Goal: Task Accomplishment & Management: Complete application form

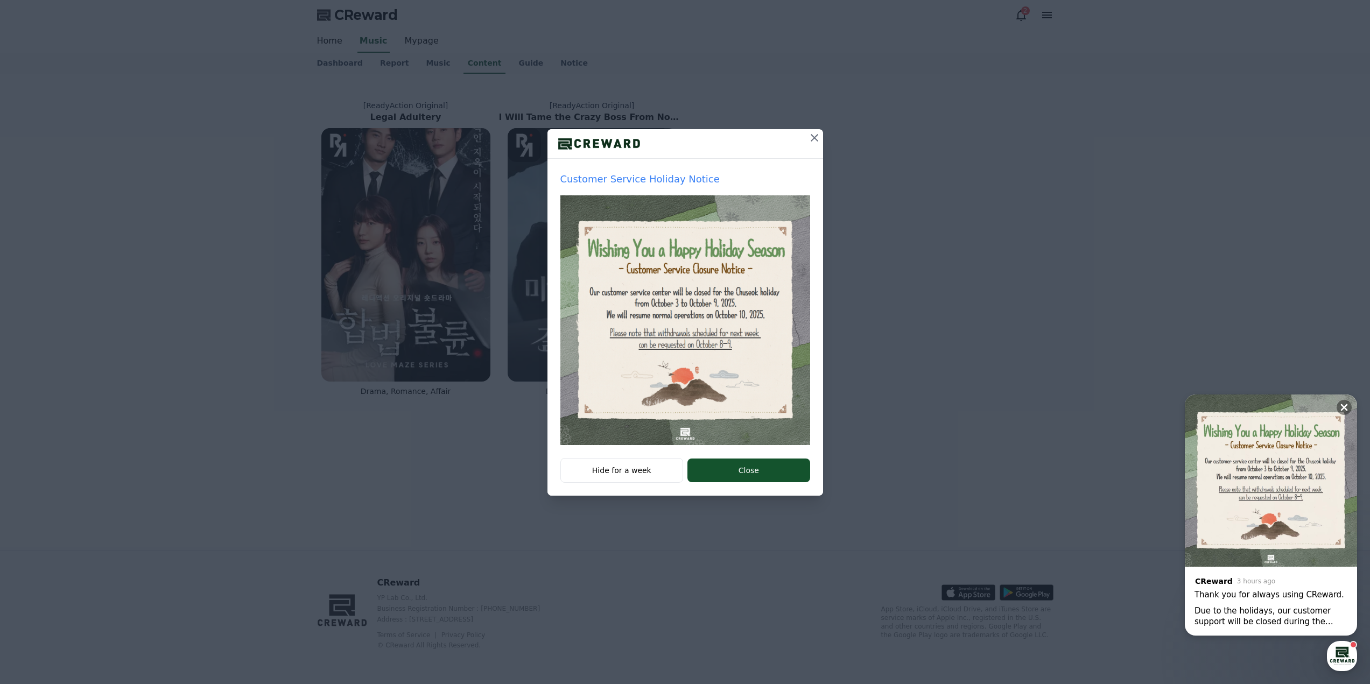
click at [818, 136] on icon at bounding box center [814, 137] width 13 height 13
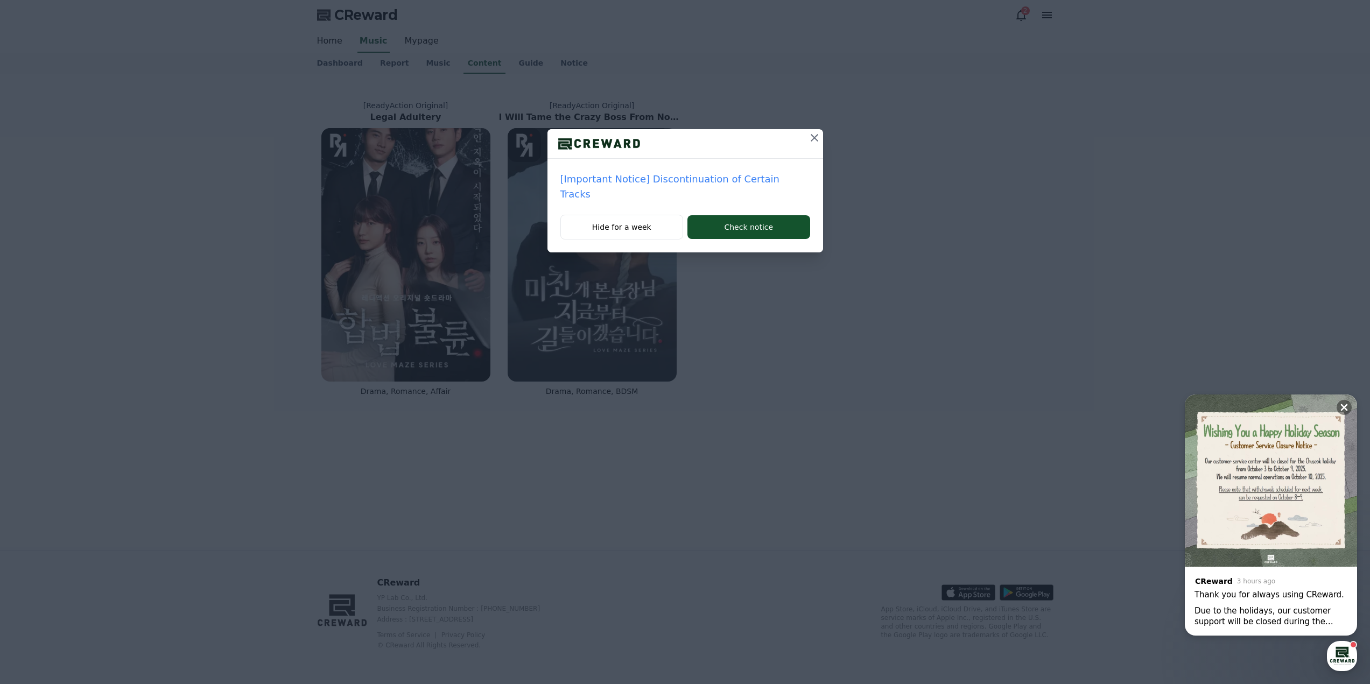
click at [703, 179] on p "[Important Notice] Discontinuation of Certain Tracks" at bounding box center [685, 187] width 250 height 30
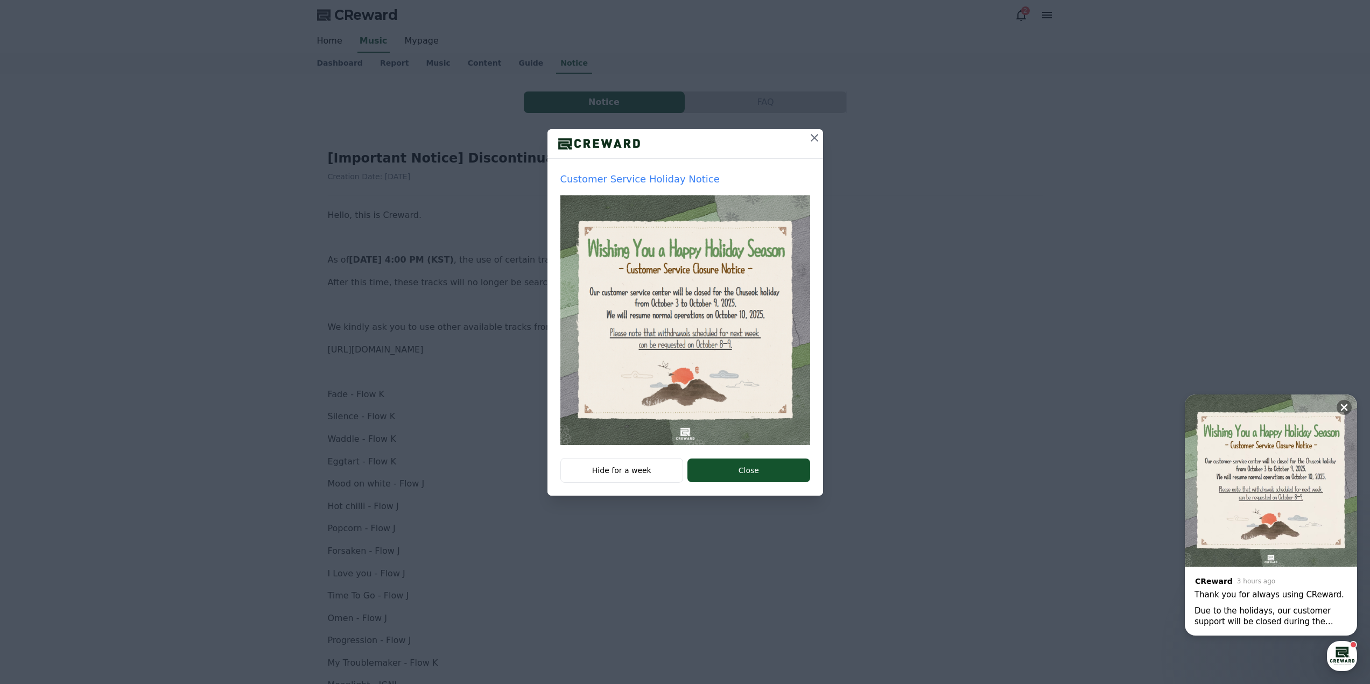
click at [817, 139] on icon at bounding box center [814, 137] width 13 height 13
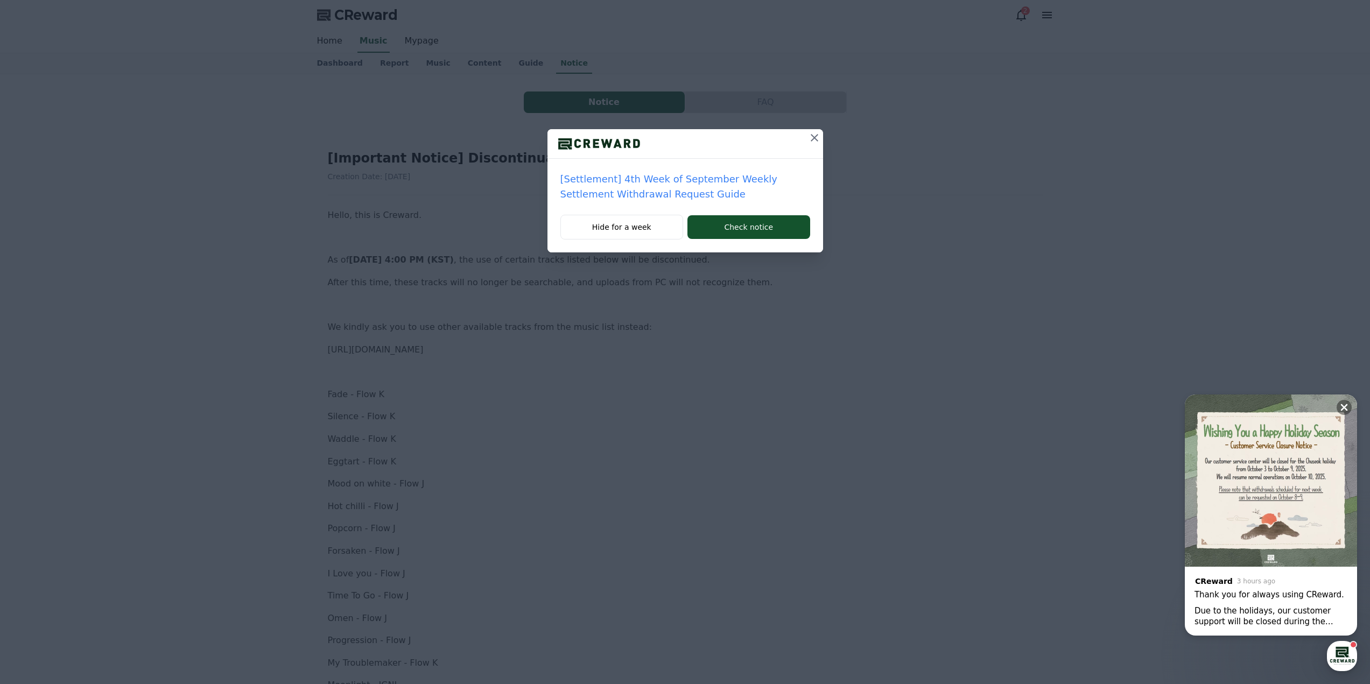
click at [810, 142] on icon at bounding box center [814, 137] width 13 height 13
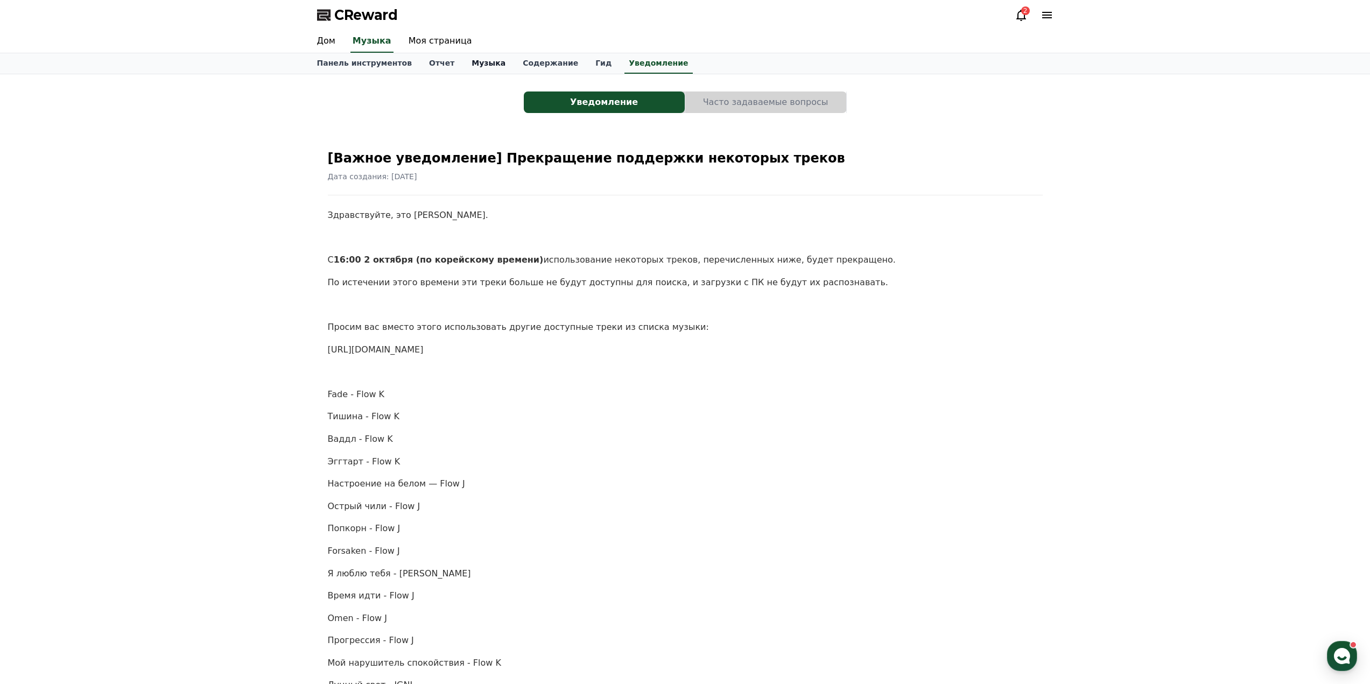
click at [473, 63] on font "Музыка" at bounding box center [489, 63] width 34 height 9
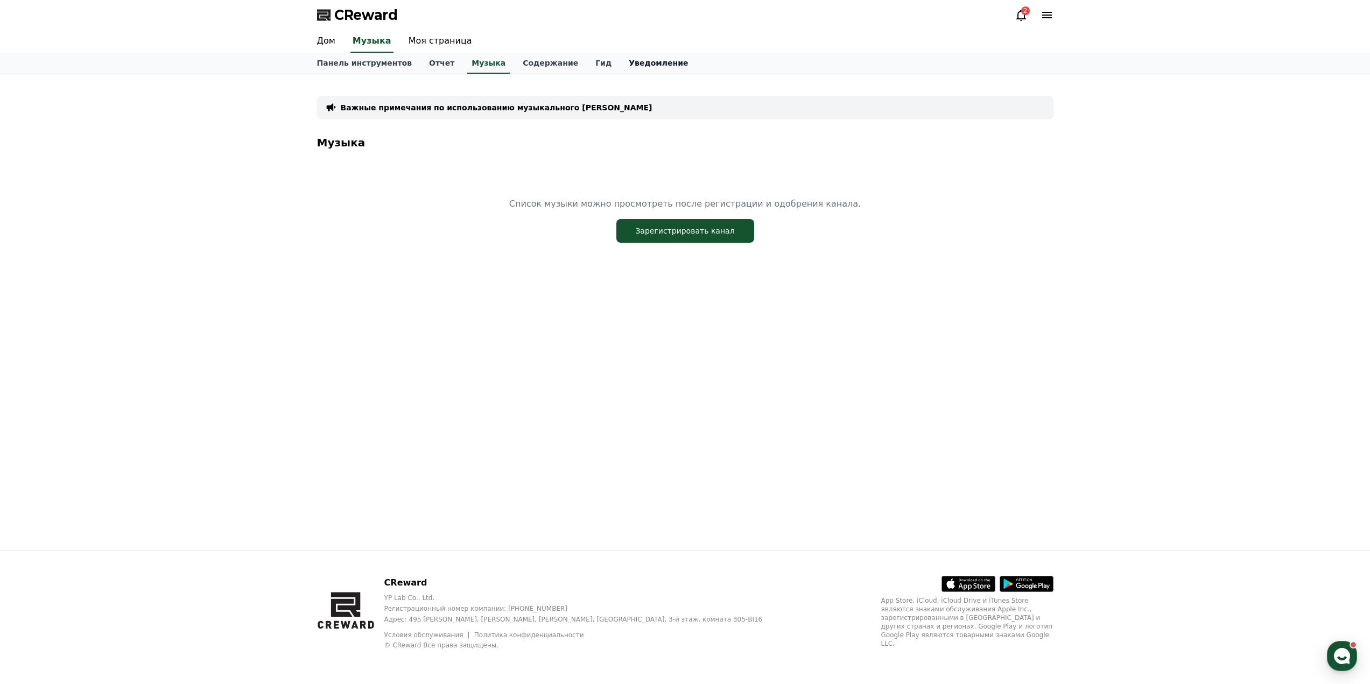
click at [631, 62] on font "Уведомление" at bounding box center [658, 63] width 59 height 9
click at [595, 65] on font "Гид" at bounding box center [603, 63] width 16 height 9
click at [629, 64] on font "Уведомление" at bounding box center [658, 63] width 59 height 9
click at [1012, 16] on div "CReward 2" at bounding box center [685, 15] width 754 height 30
click at [1021, 16] on icon at bounding box center [1021, 15] width 13 height 13
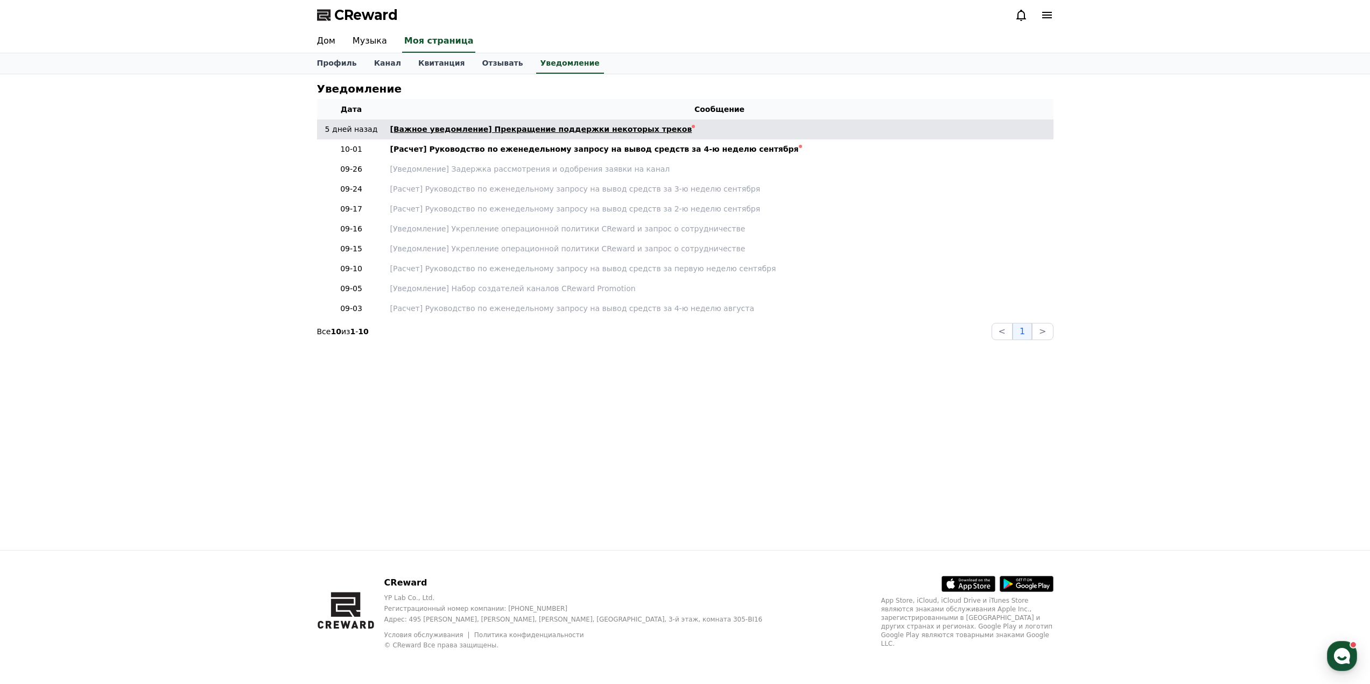
click at [545, 134] on font "[Важное уведомление] Прекращение поддержки некоторых треков" at bounding box center [541, 129] width 302 height 9
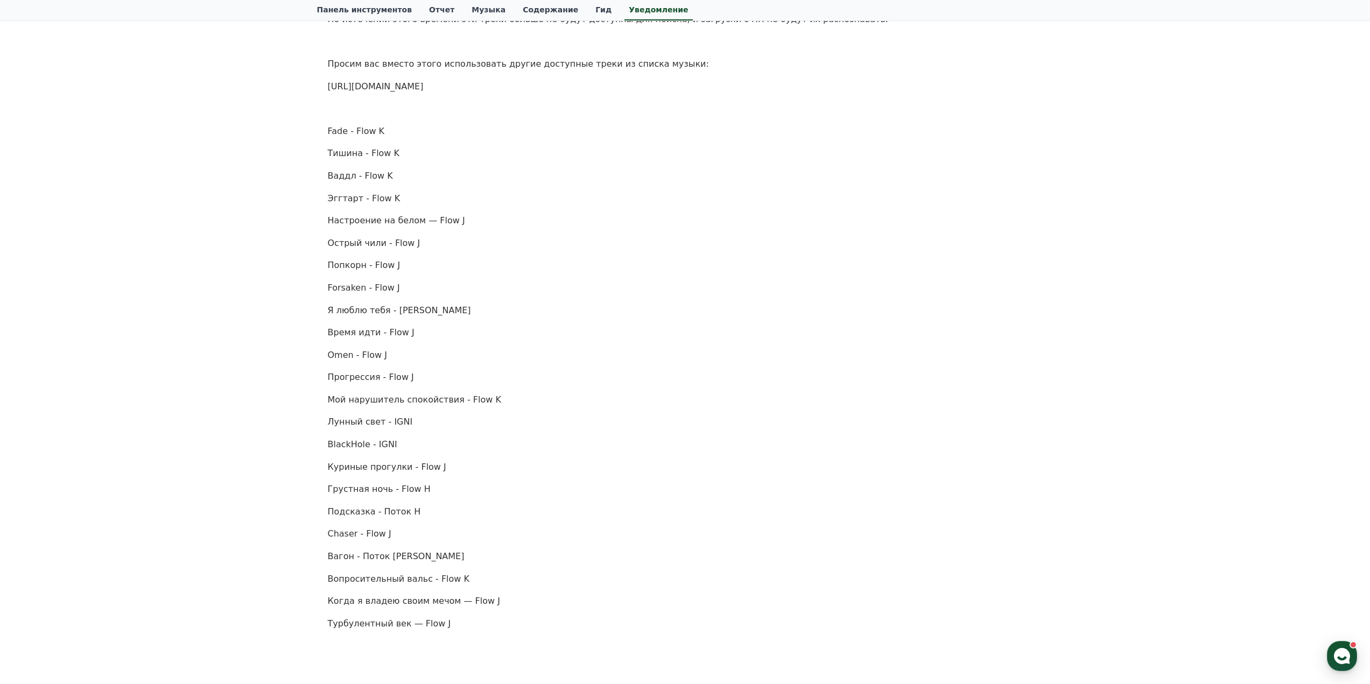
scroll to position [269, 0]
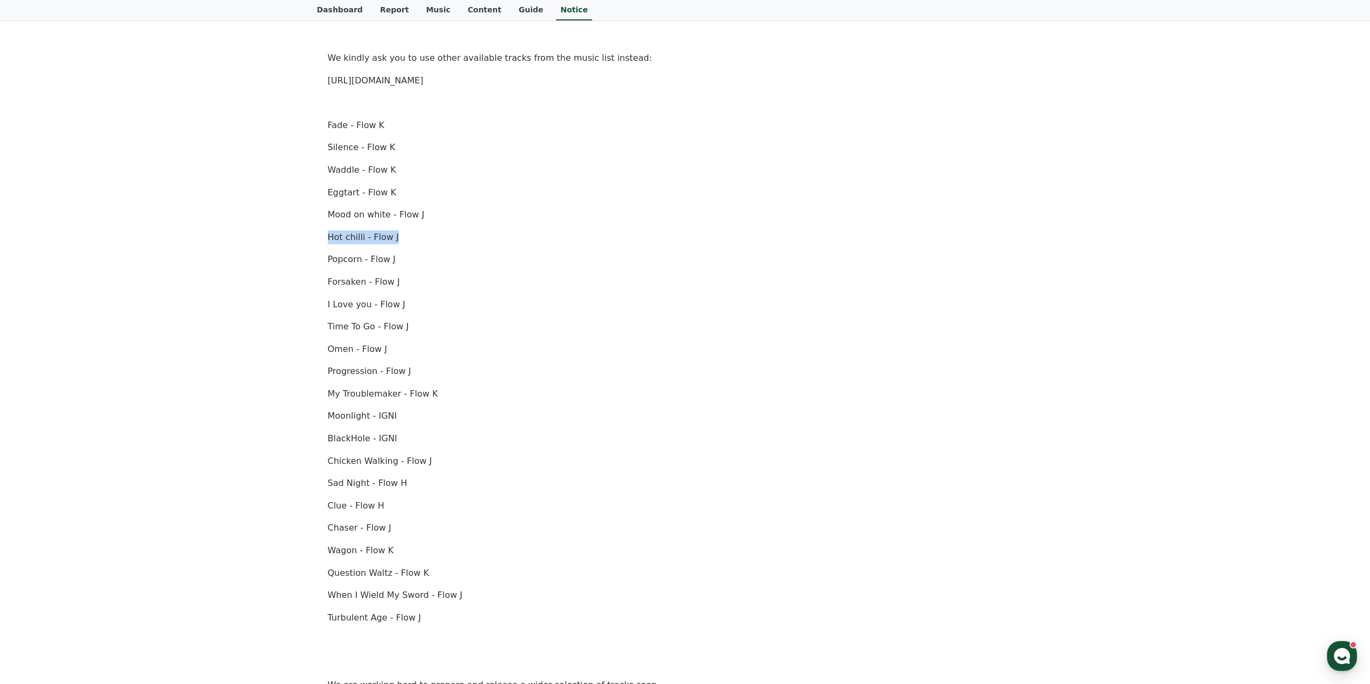
drag, startPoint x: 414, startPoint y: 237, endPoint x: 311, endPoint y: 230, distance: 103.6
click at [311, 230] on div "Notice FAQ [Important Notice] Discontinuation of Certain Tracks Creation Date: …" at bounding box center [685, 285] width 754 height 961
copy p "Hot chilli - Flow J"
drag, startPoint x: 409, startPoint y: 190, endPoint x: 320, endPoint y: 189, distance: 89.4
click at [320, 189] on div "[Important Notice] Discontinuation of Certain Tracks Creation Date: 2025-10-02 …" at bounding box center [685, 309] width 737 height 896
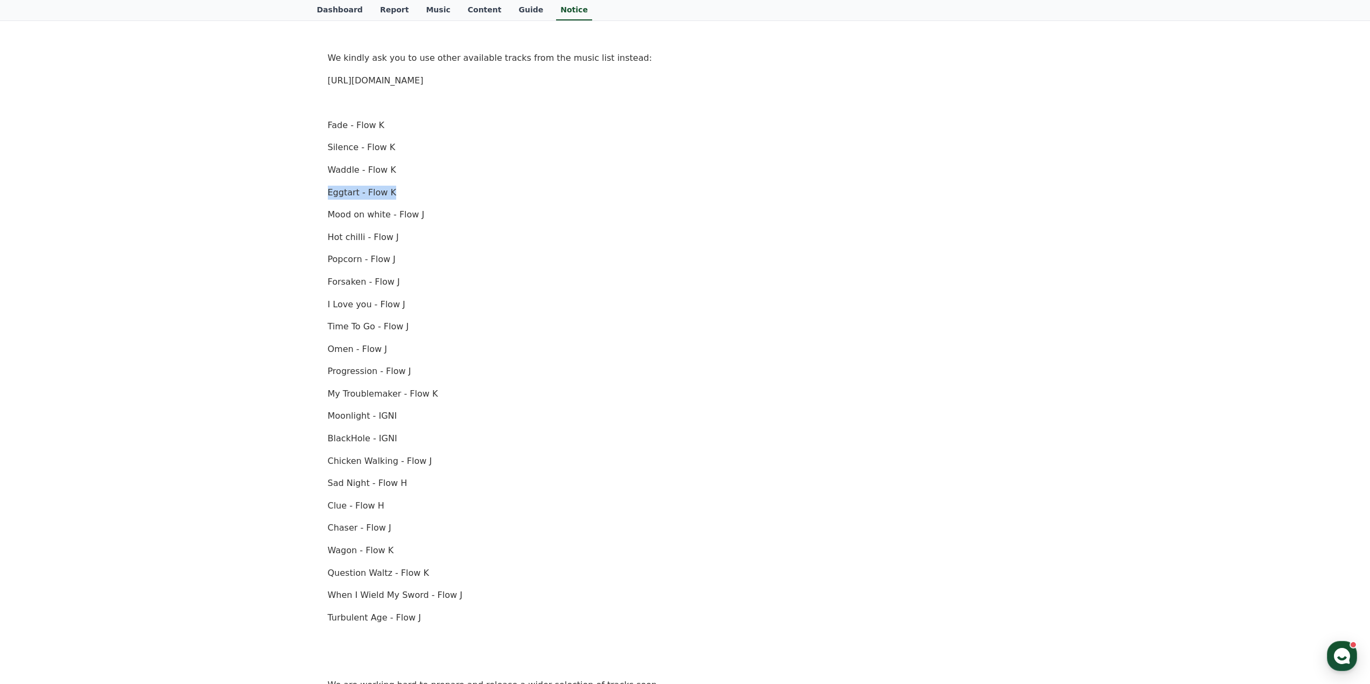
copy p "Eggtart - Flow K"
click at [317, 10] on link "Dashboard" at bounding box center [339, 10] width 63 height 20
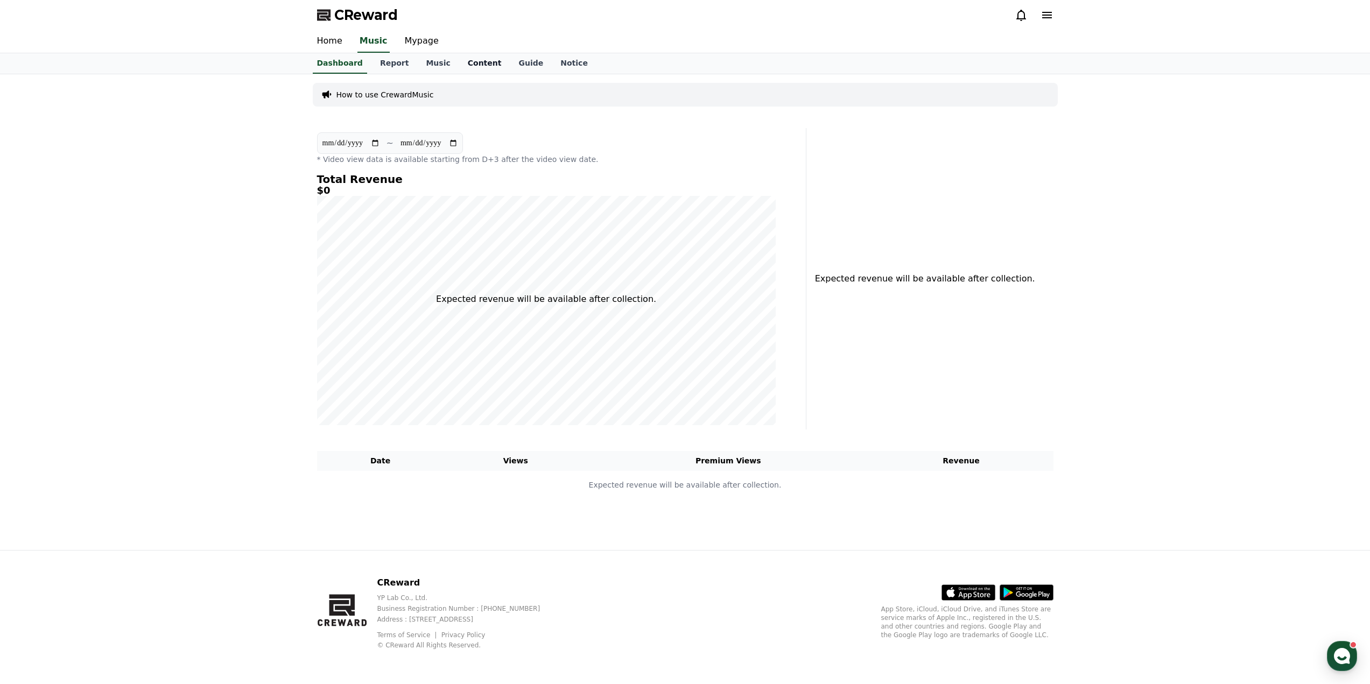
click at [470, 62] on link "Content" at bounding box center [484, 63] width 51 height 20
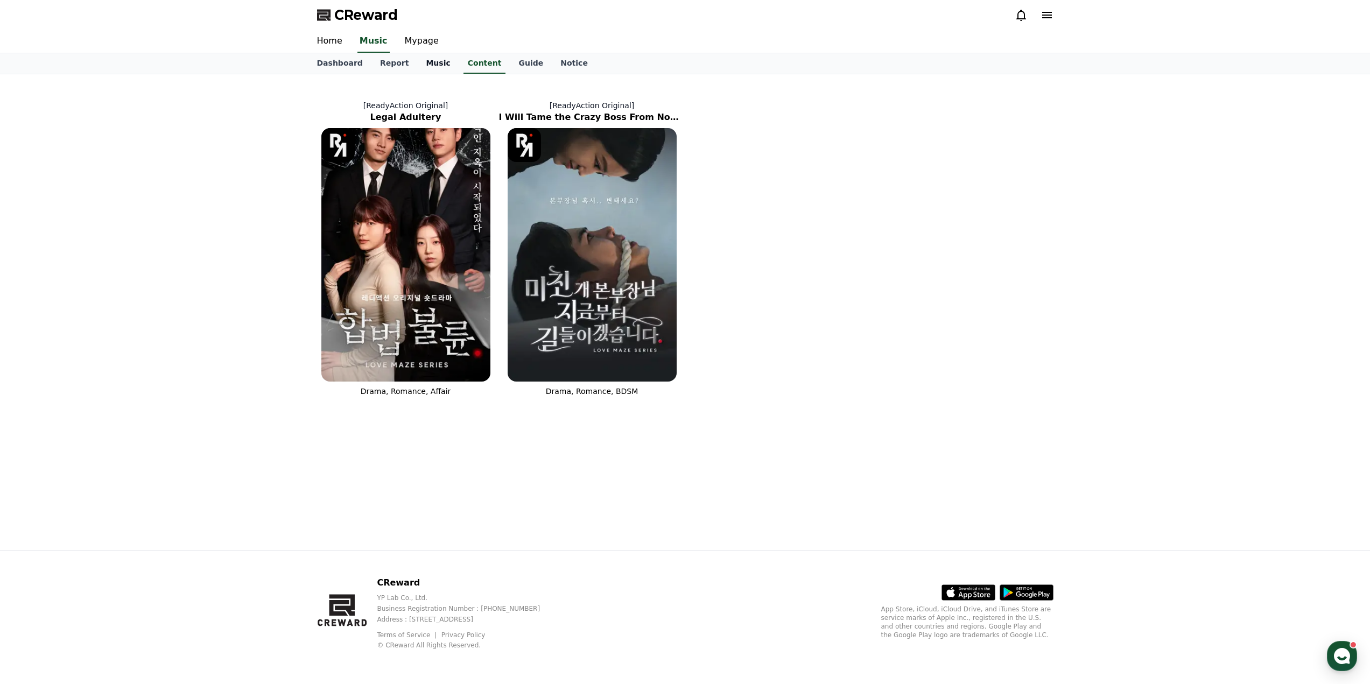
click at [438, 67] on link "Music" at bounding box center [437, 63] width 41 height 20
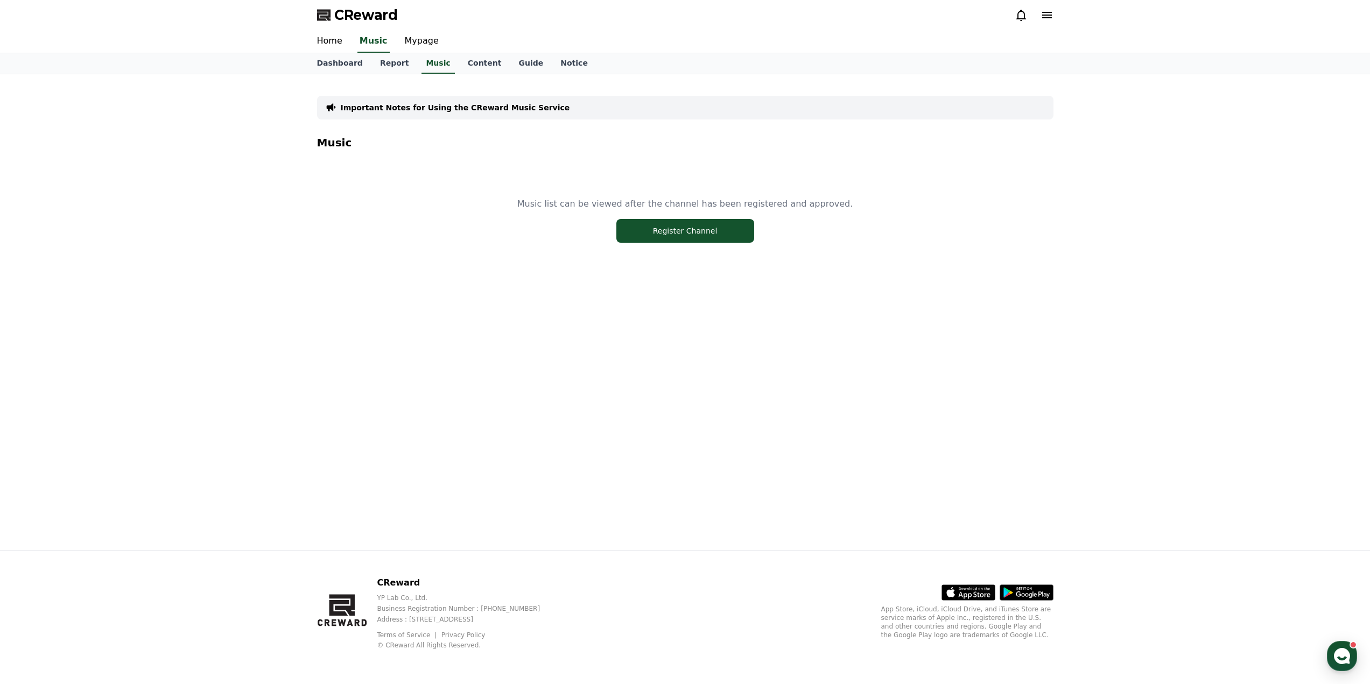
click at [671, 249] on div "Music list can be viewed after the channel has been registered and approved. Re…" at bounding box center [685, 220] width 737 height 135
drag, startPoint x: 671, startPoint y: 232, endPoint x: 659, endPoint y: 246, distance: 18.7
click at [671, 232] on button "Register Channel" at bounding box center [685, 231] width 138 height 24
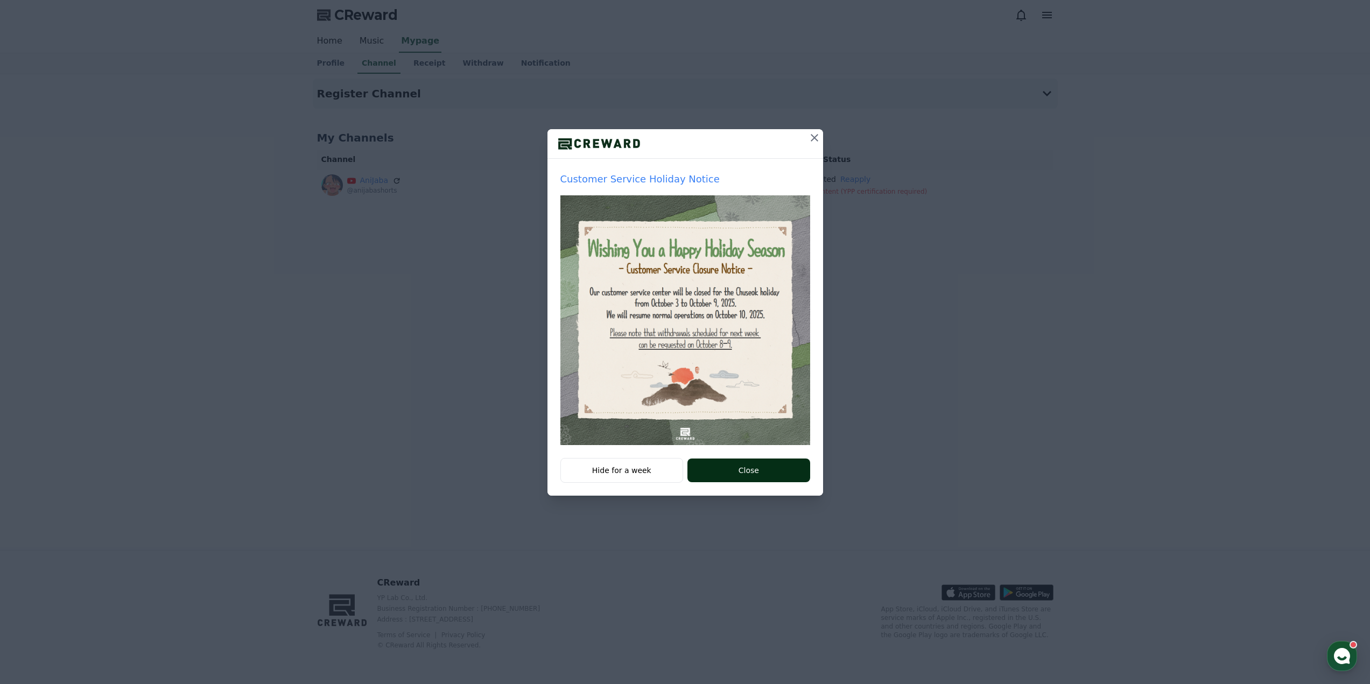
click at [749, 468] on button "Close" at bounding box center [749, 471] width 122 height 24
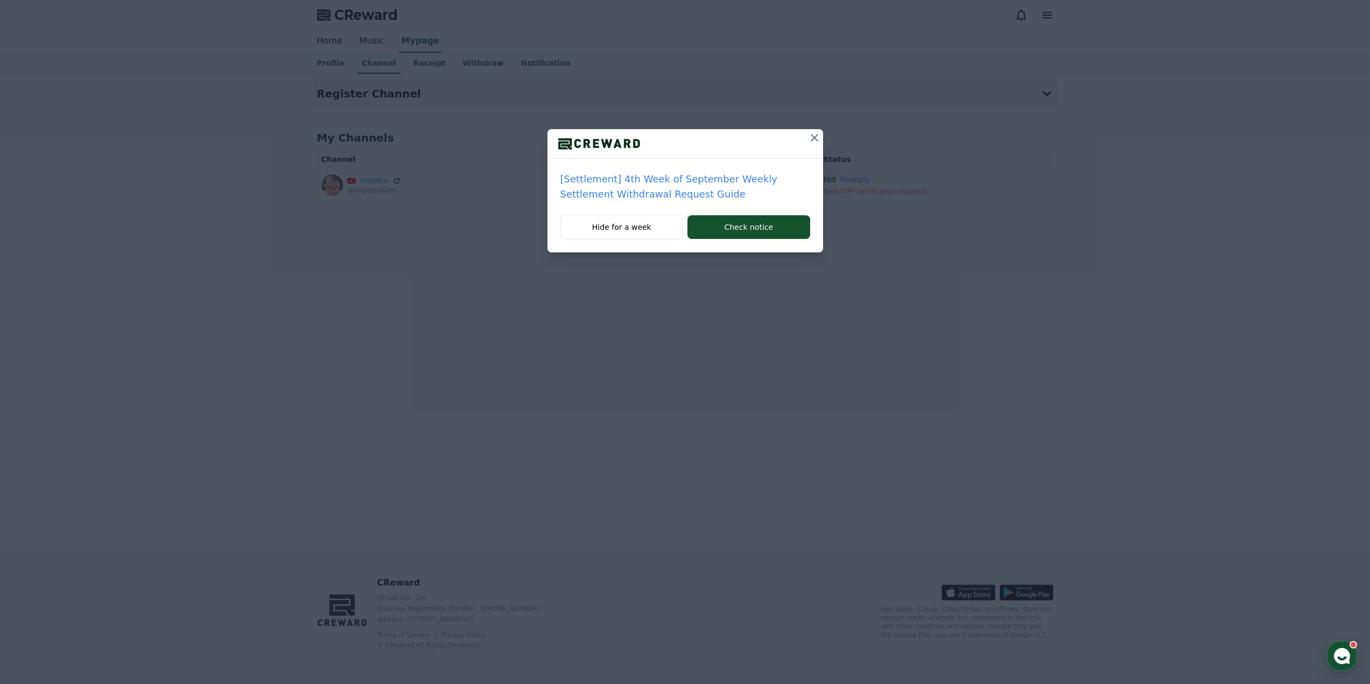
click at [807, 141] on button at bounding box center [814, 137] width 17 height 17
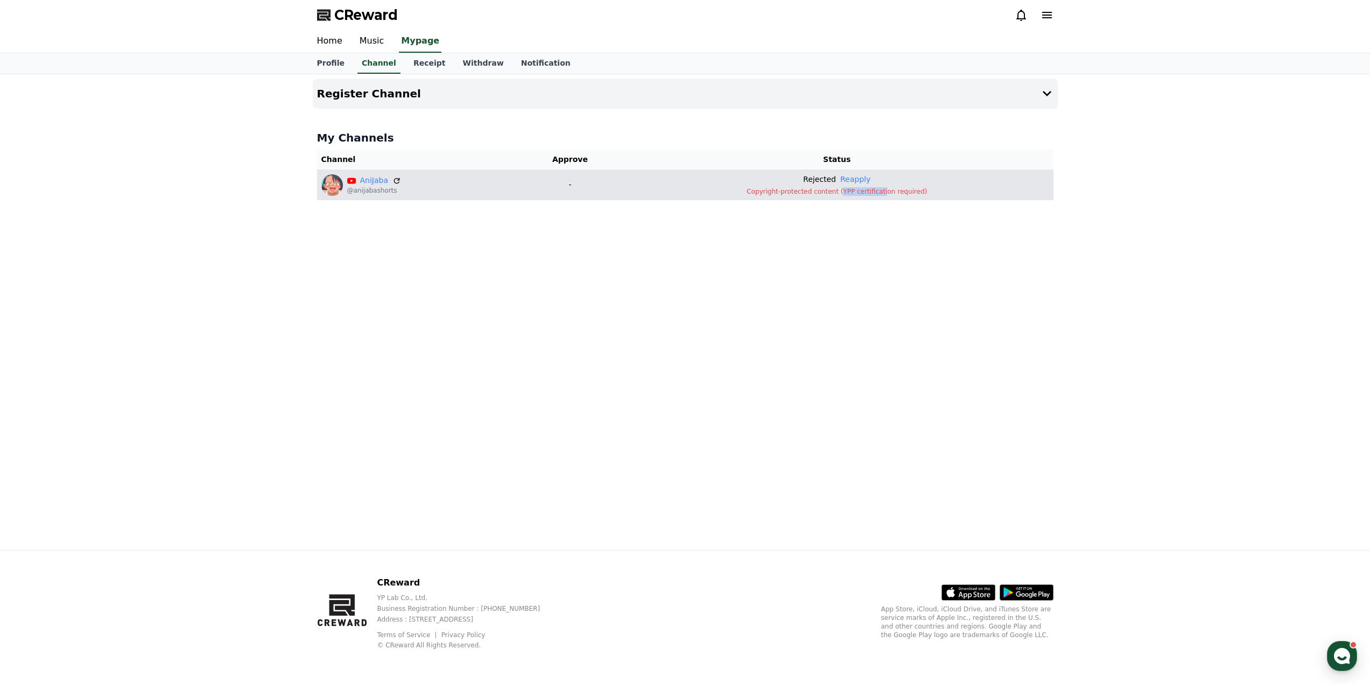
drag, startPoint x: 849, startPoint y: 191, endPoint x: 888, endPoint y: 192, distance: 39.3
click at [888, 192] on p "Copyright-protected content (YPP certification required)" at bounding box center [837, 191] width 424 height 9
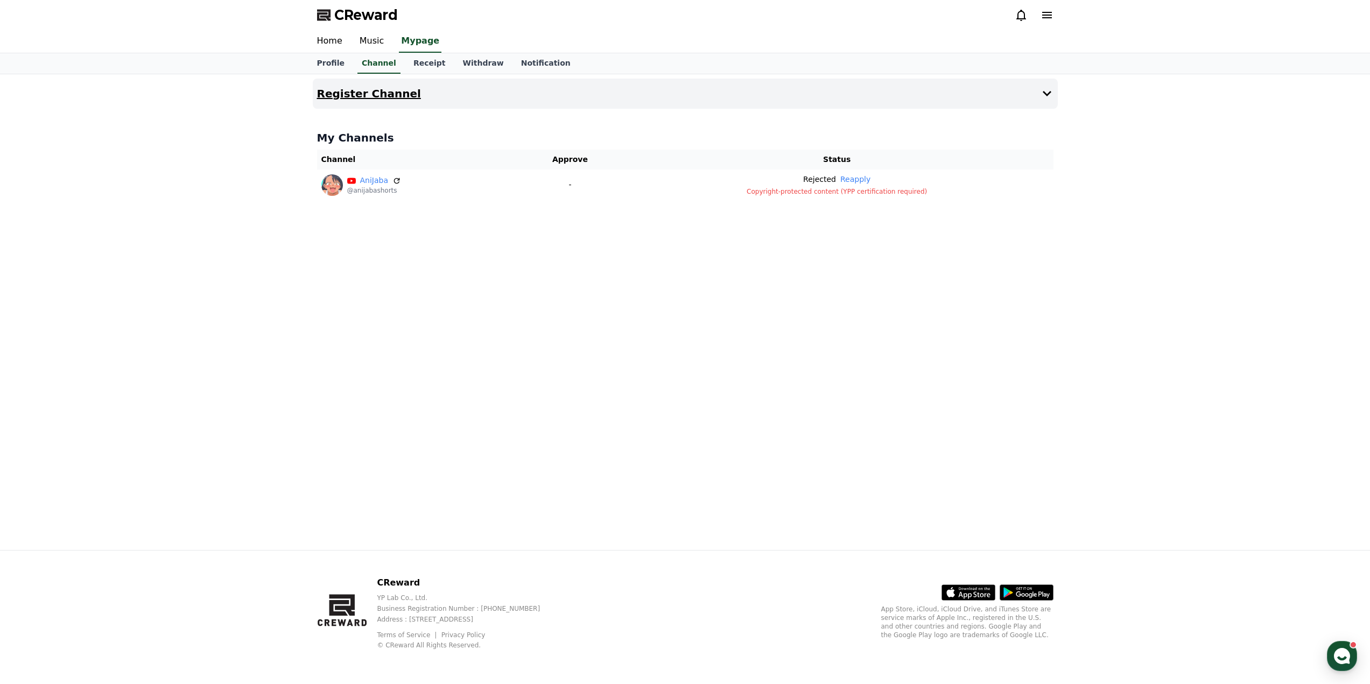
click at [1033, 99] on button "Register Channel" at bounding box center [685, 94] width 745 height 30
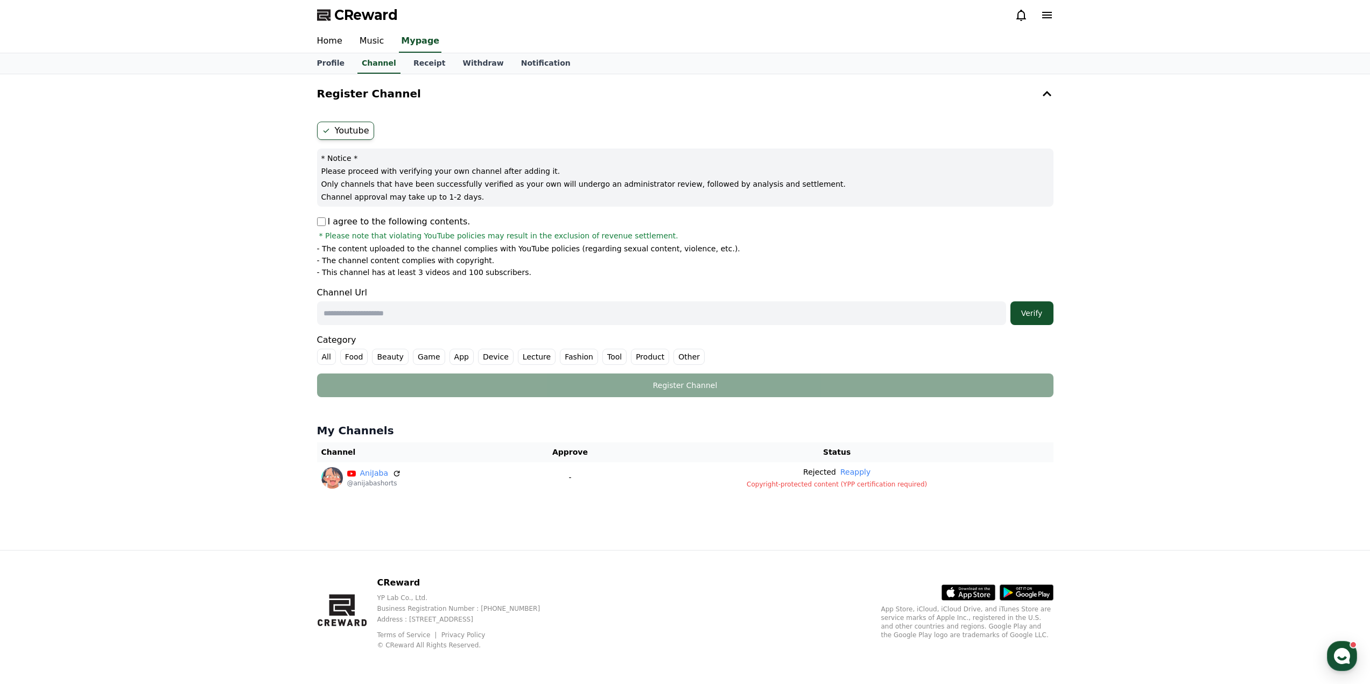
click at [391, 322] on input "text" at bounding box center [661, 313] width 689 height 24
click at [536, 286] on form "Youtube * Notice * Please proceed with verifying your own channel after adding …" at bounding box center [685, 260] width 737 height 276
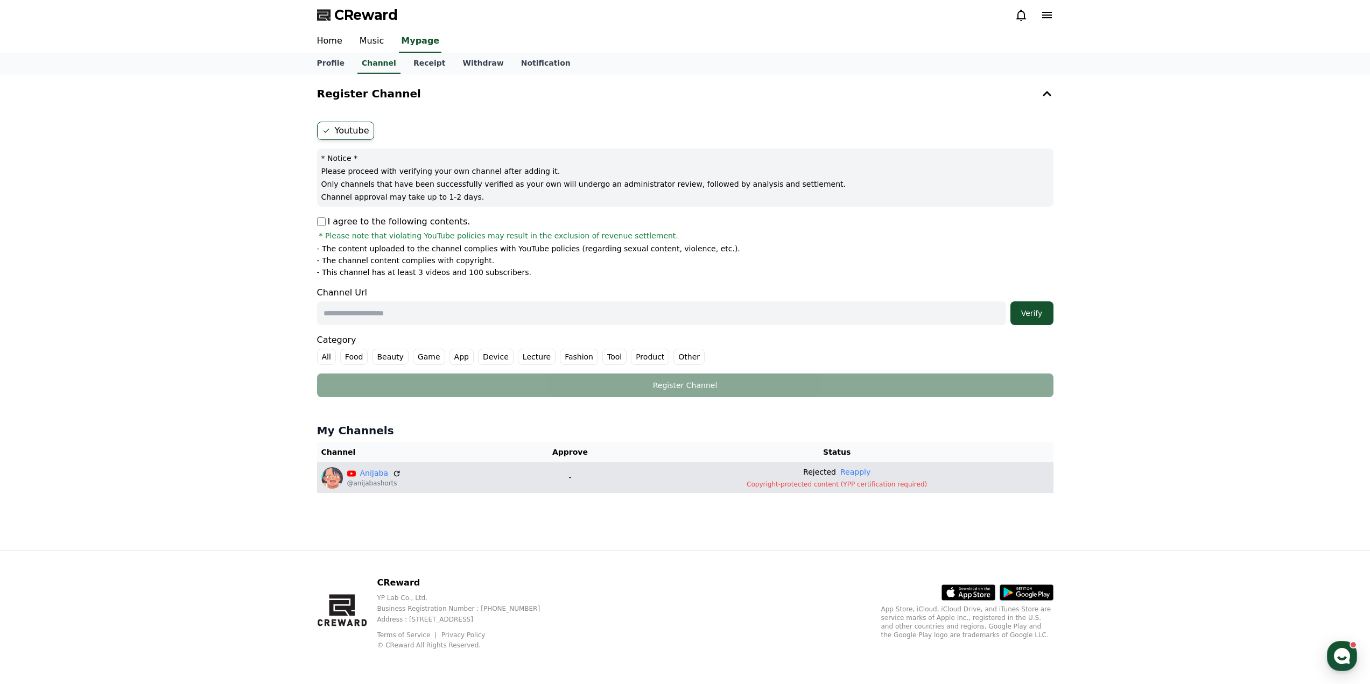
click at [972, 486] on p "Copyright-protected content (YPP certification required)" at bounding box center [837, 484] width 424 height 9
click at [396, 474] on icon at bounding box center [397, 474] width 10 height 10
